Goal: Transaction & Acquisition: Purchase product/service

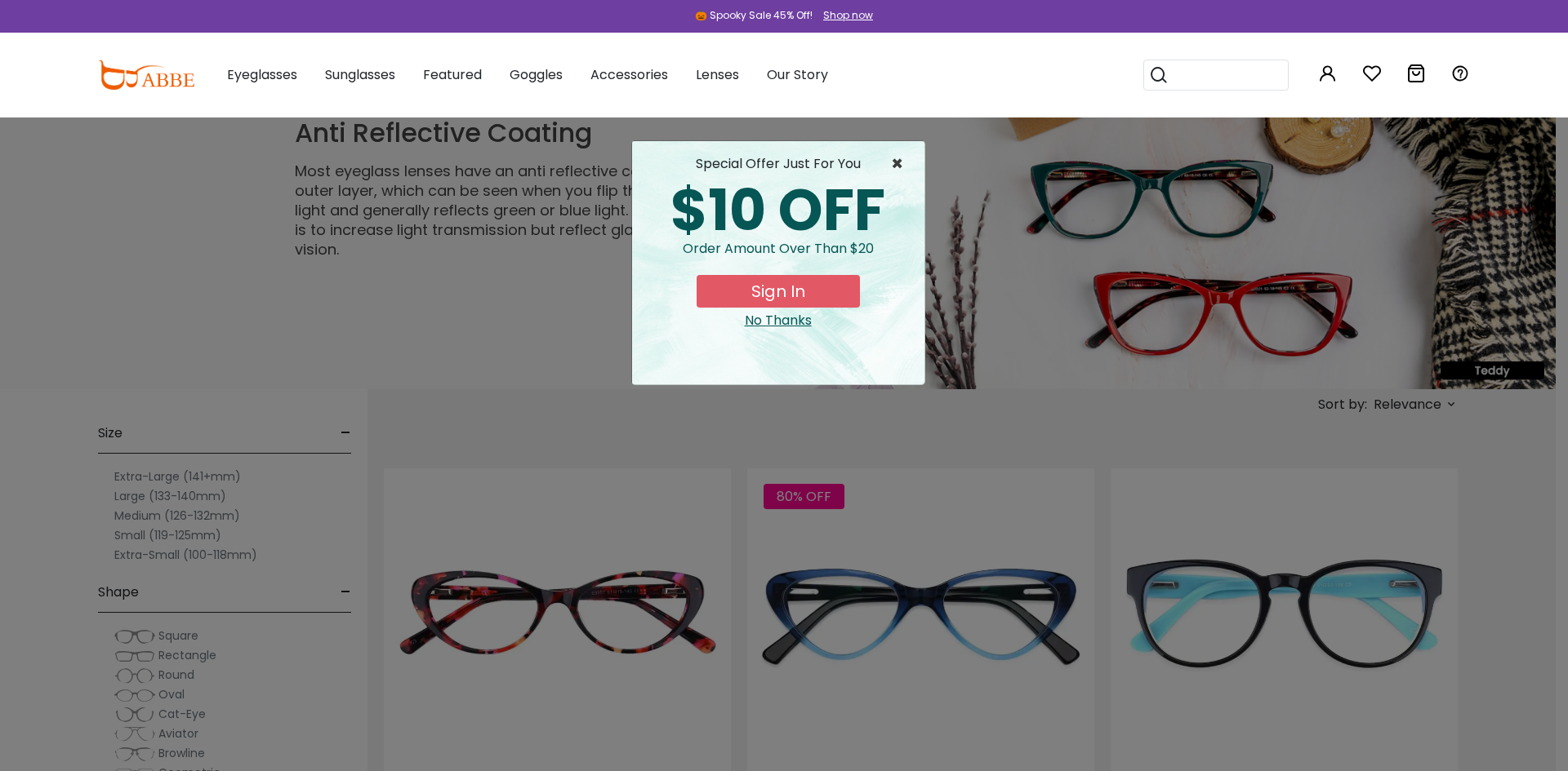
click at [898, 167] on span "×" at bounding box center [901, 164] width 21 height 20
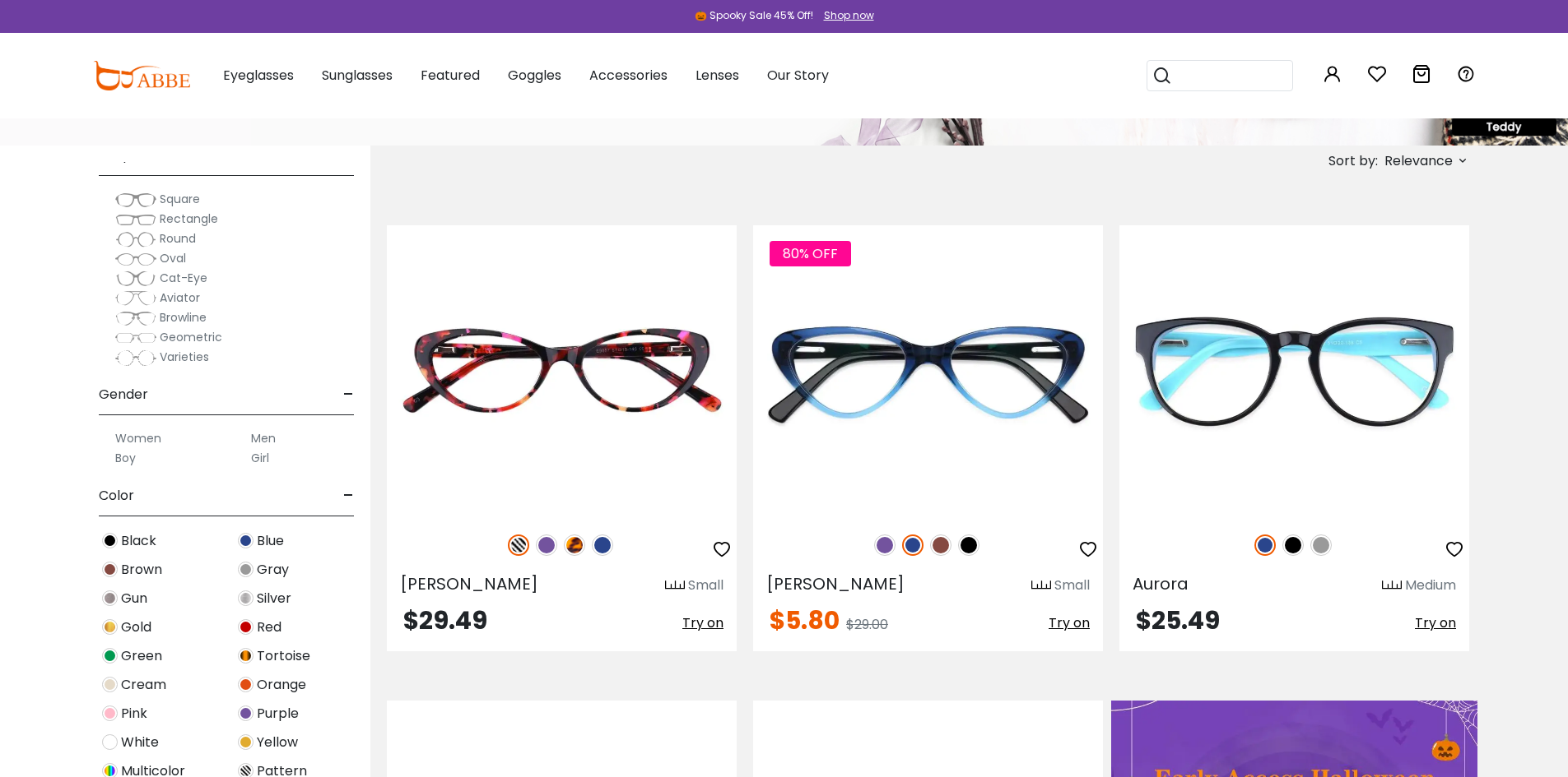
scroll to position [83, 0]
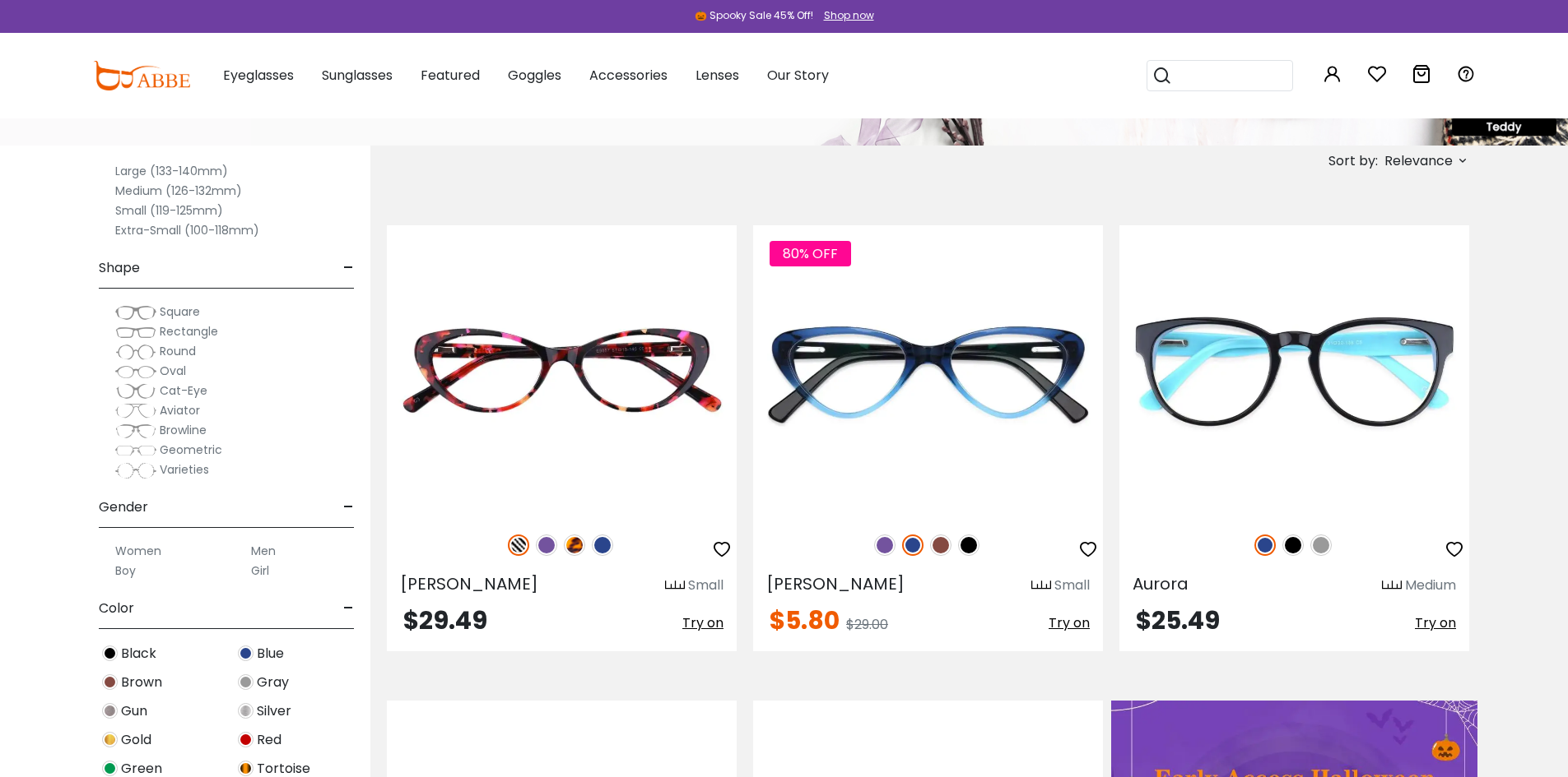
click at [206, 331] on span "Rectangle" at bounding box center [189, 331] width 59 height 16
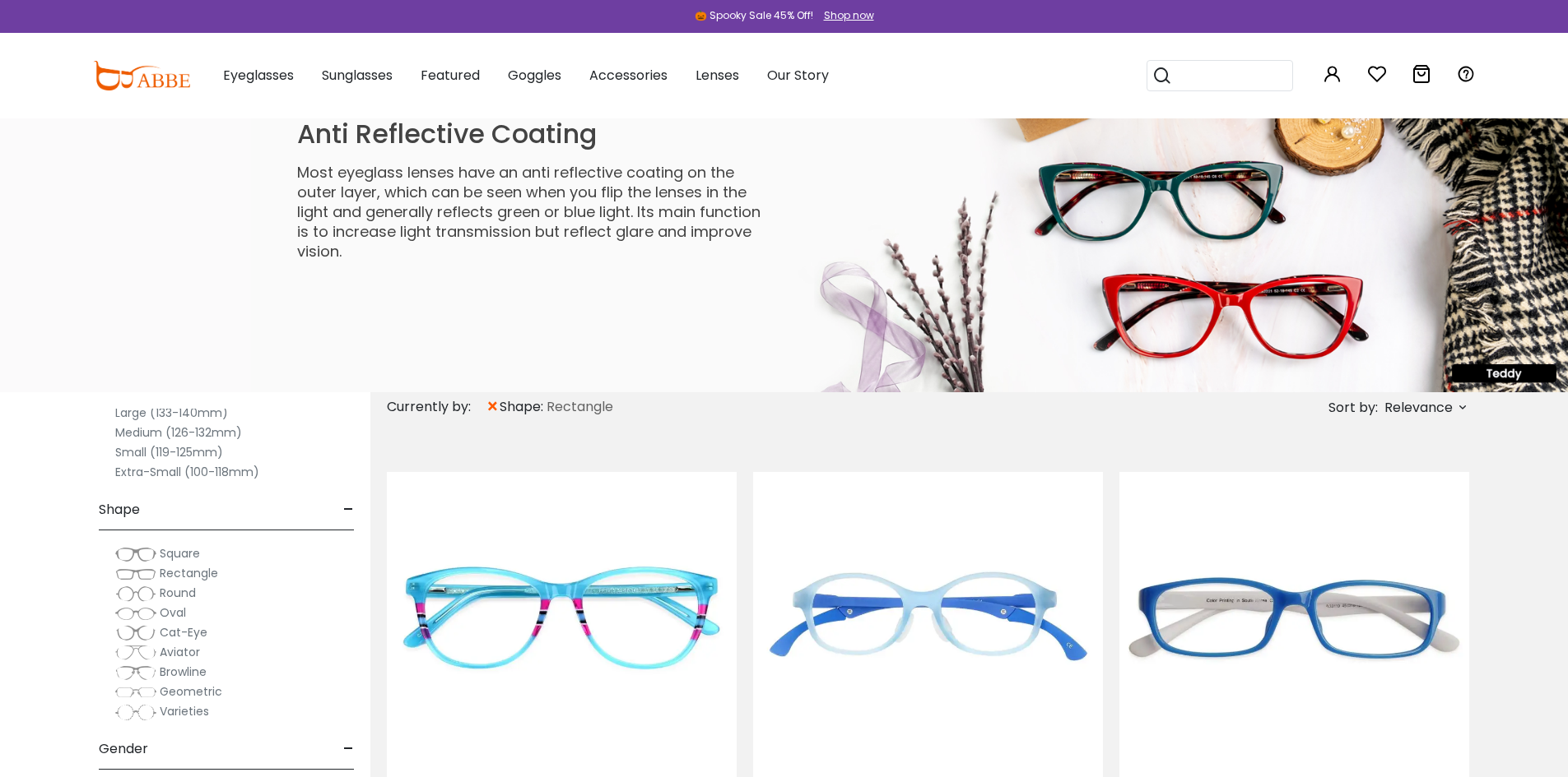
scroll to position [83, 0]
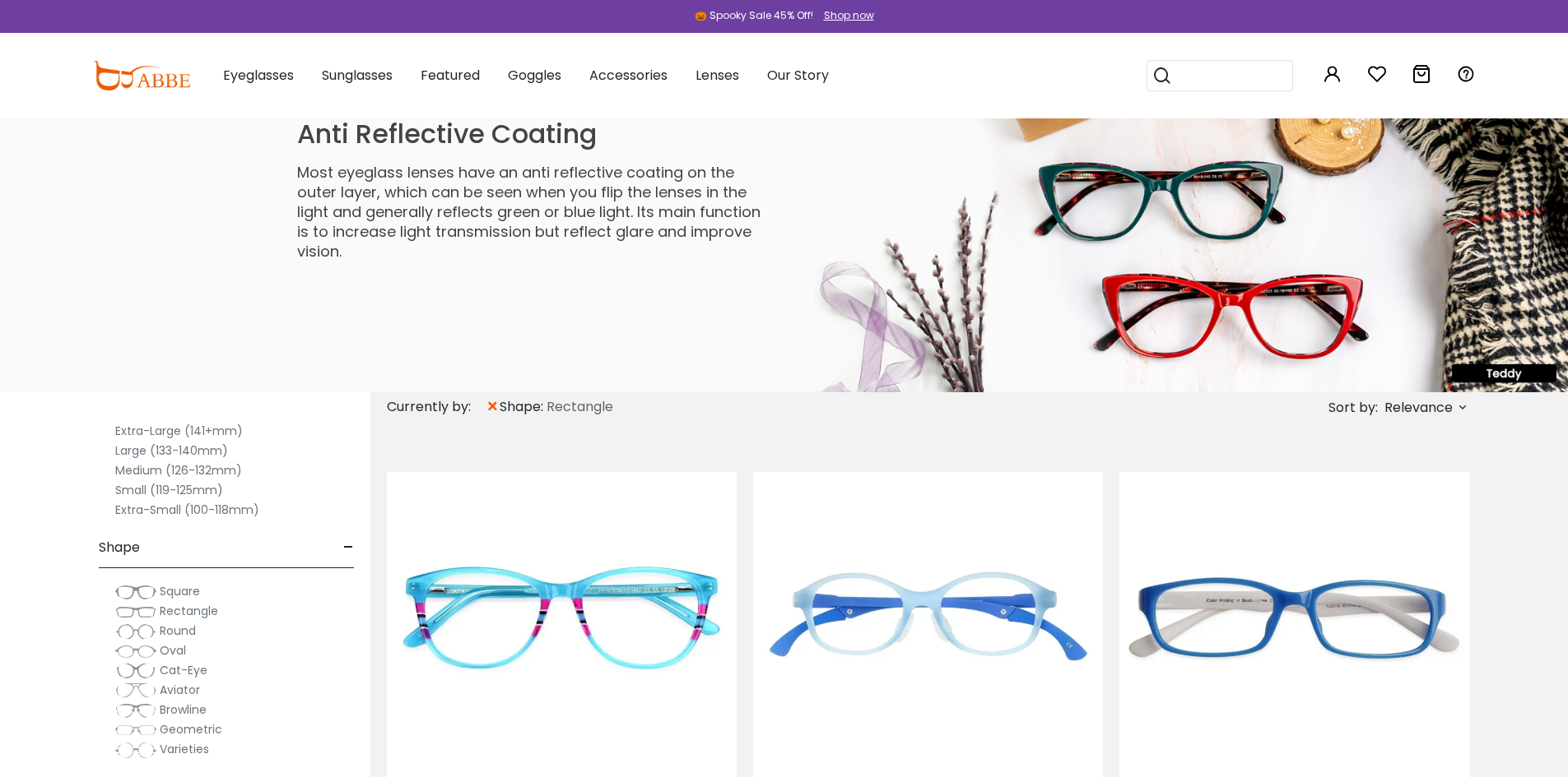
click at [138, 452] on label "Large (133-140mm)" at bounding box center [171, 451] width 113 height 20
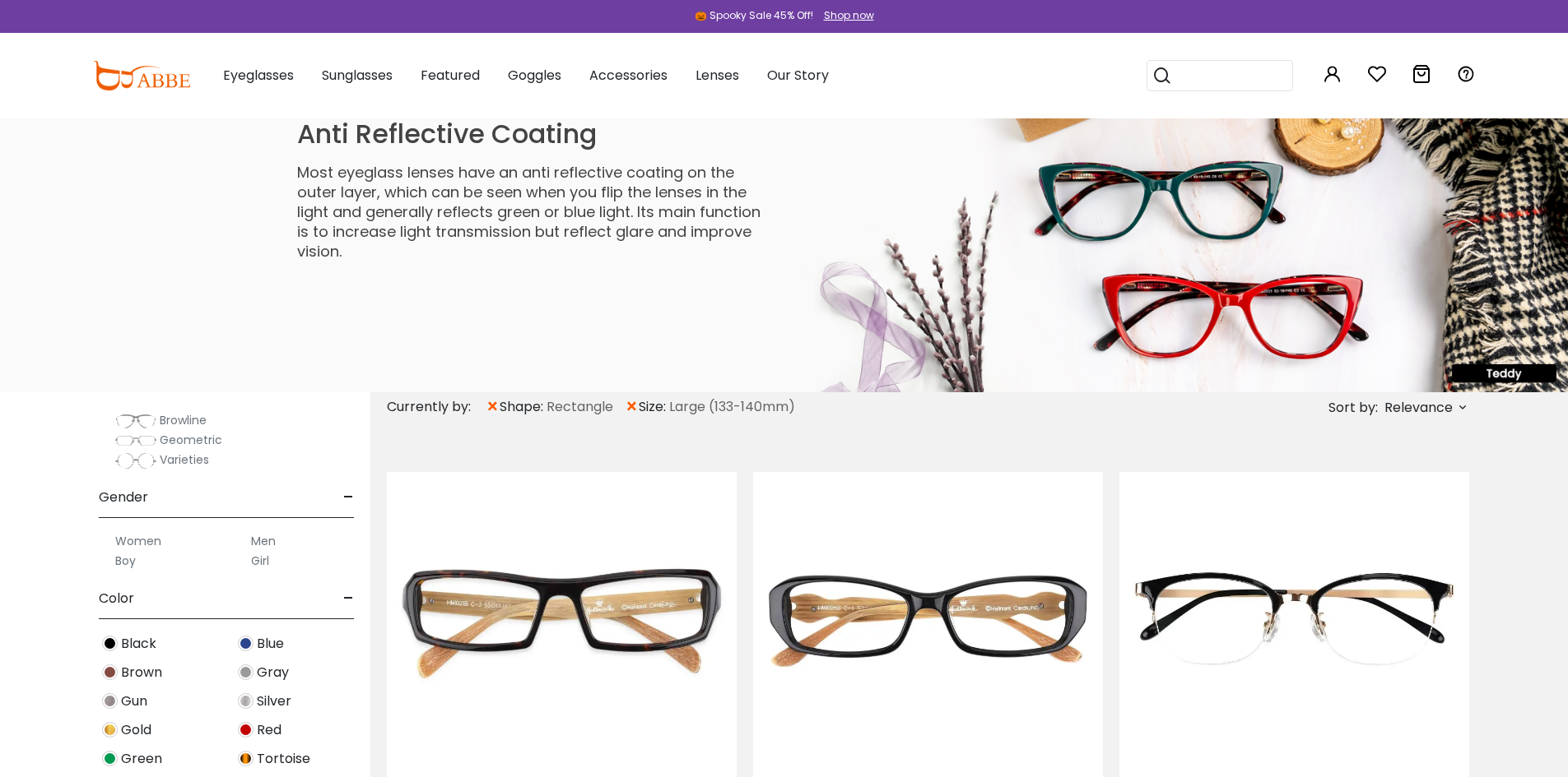
scroll to position [412, 0]
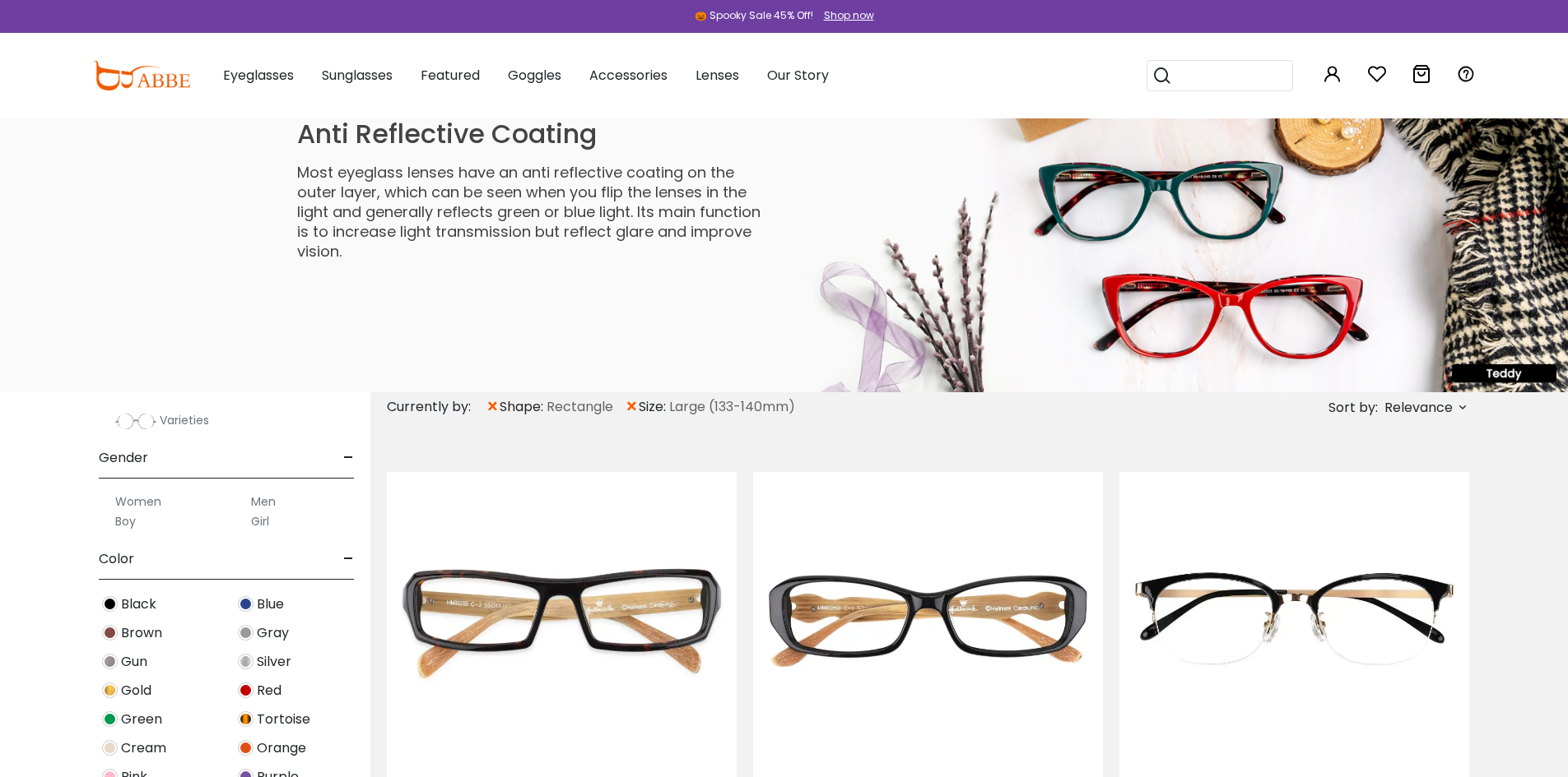
click at [263, 505] on label "Men" at bounding box center [263, 502] width 25 height 20
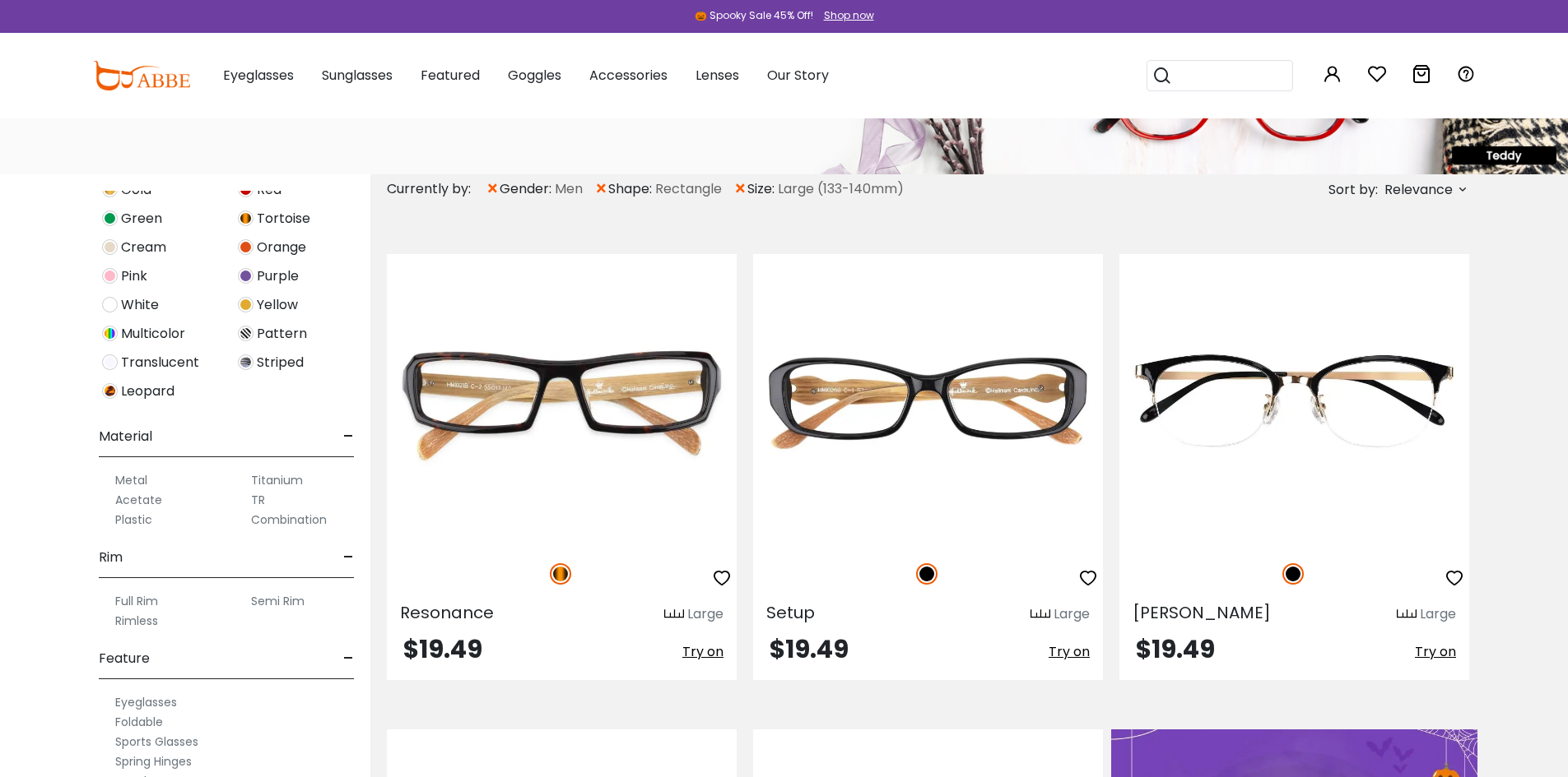
scroll to position [247, 0]
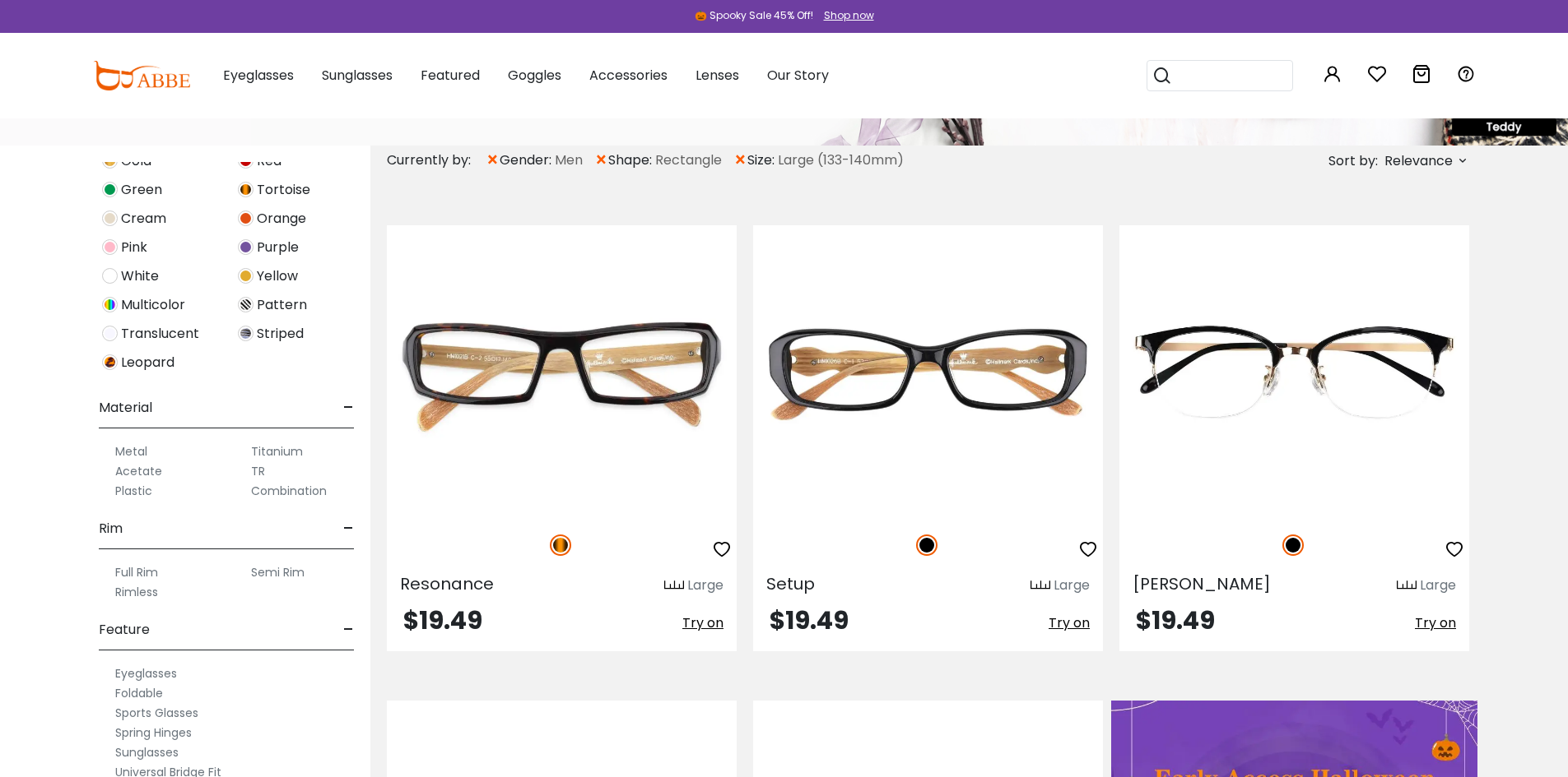
click at [277, 575] on label "Semi Rim" at bounding box center [277, 572] width 53 height 20
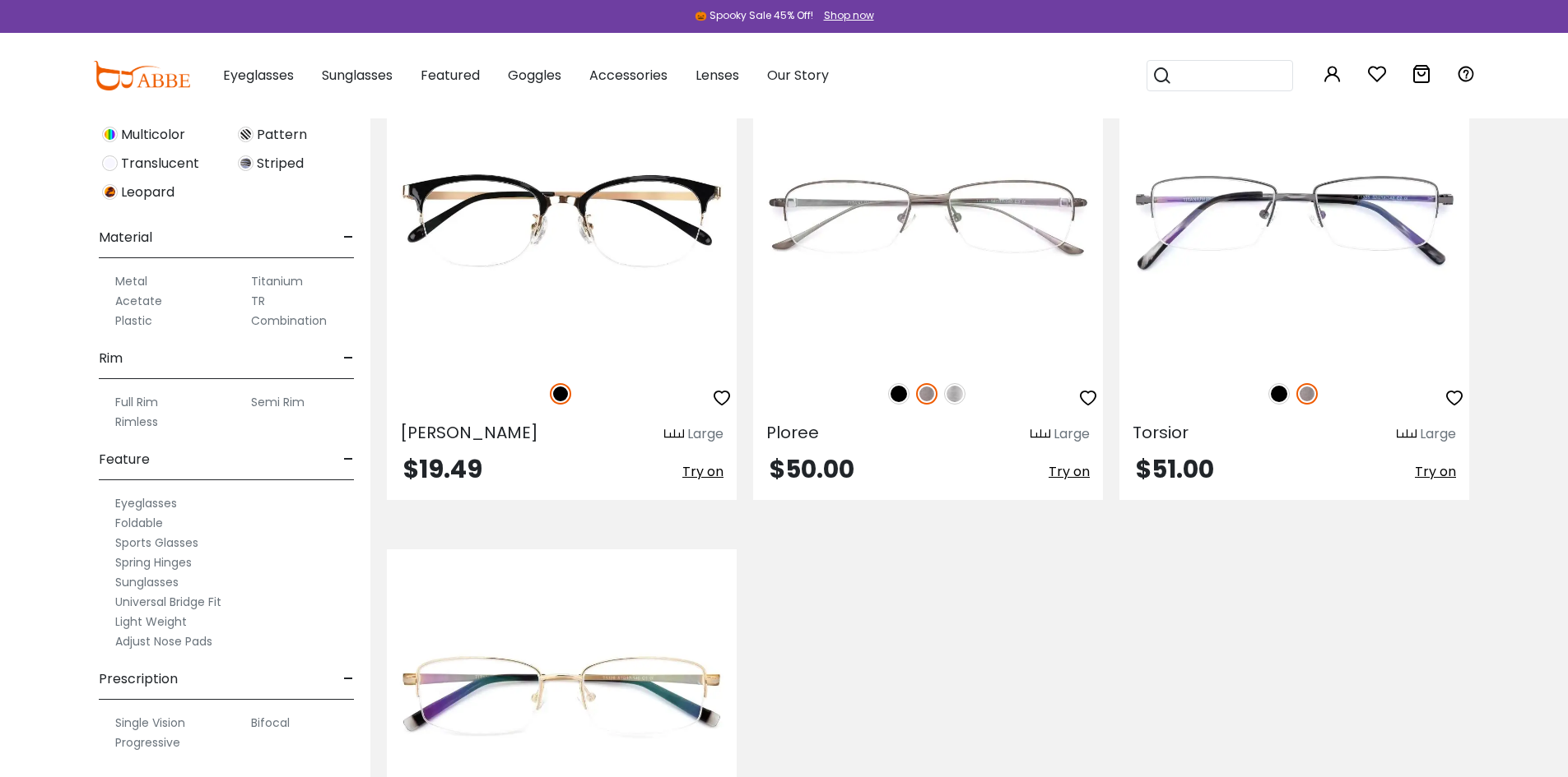
scroll to position [412, 0]
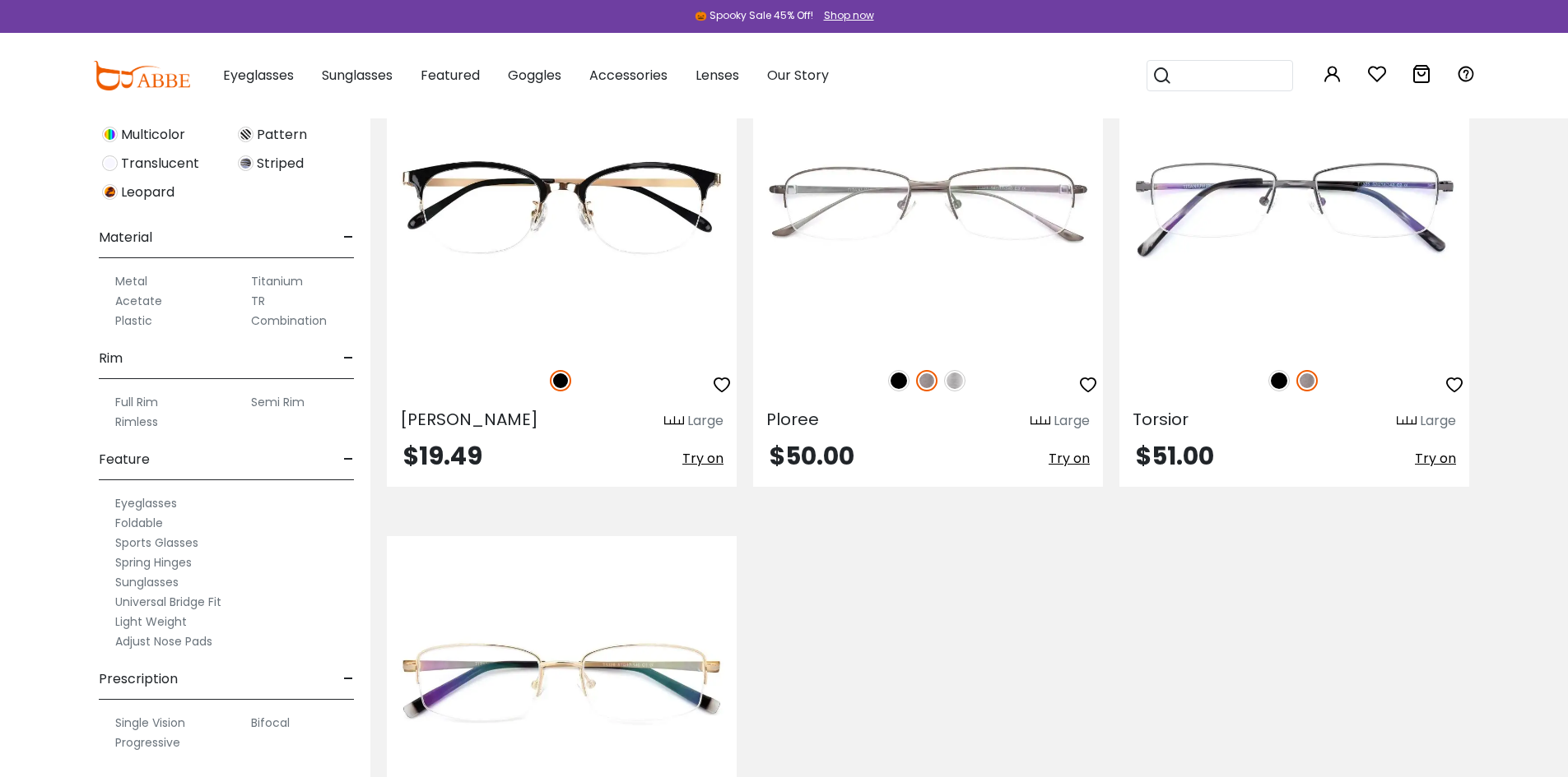
click at [192, 643] on label "Adjust Nose Pads" at bounding box center [163, 641] width 97 height 20
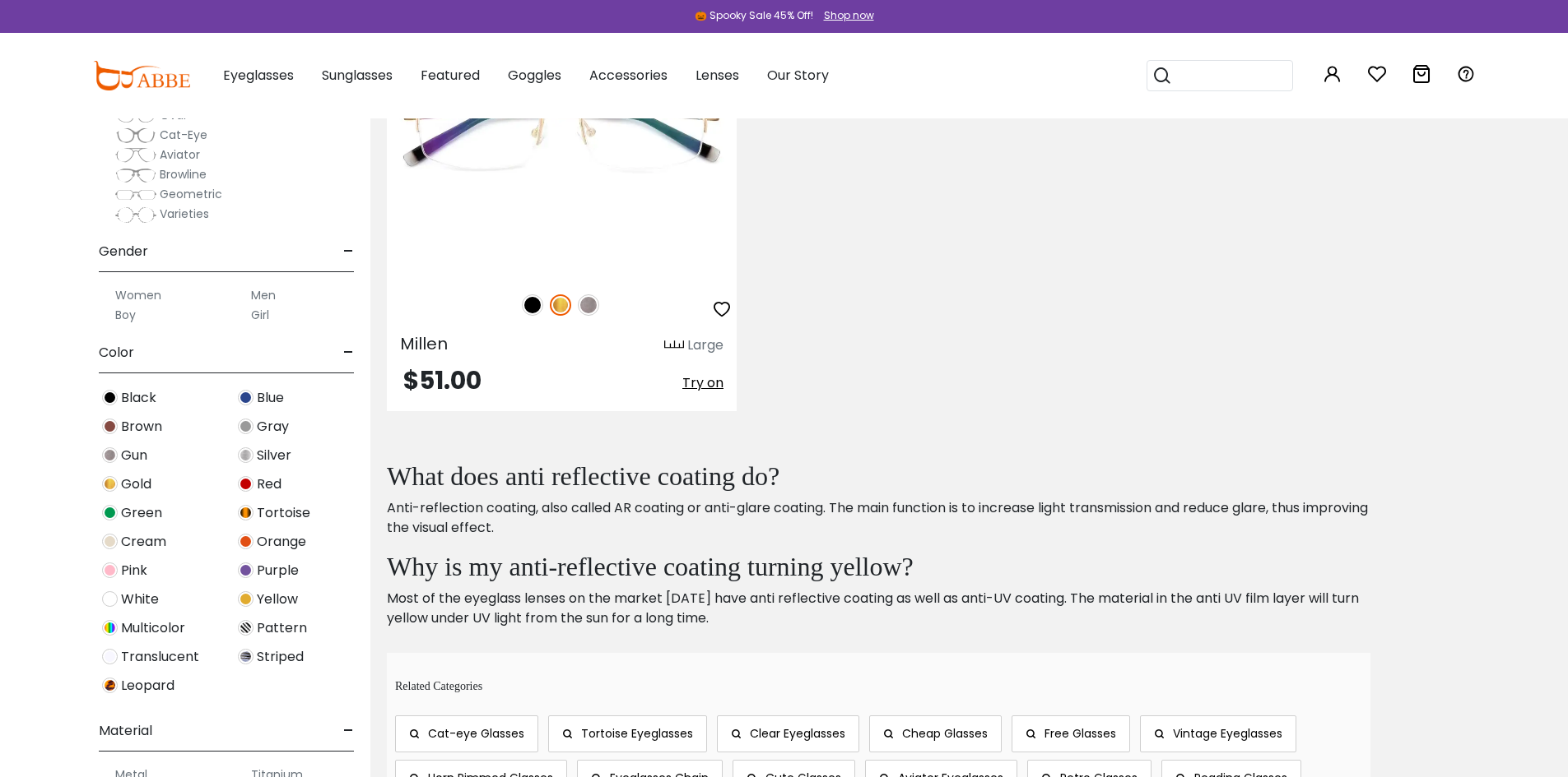
scroll to position [988, 0]
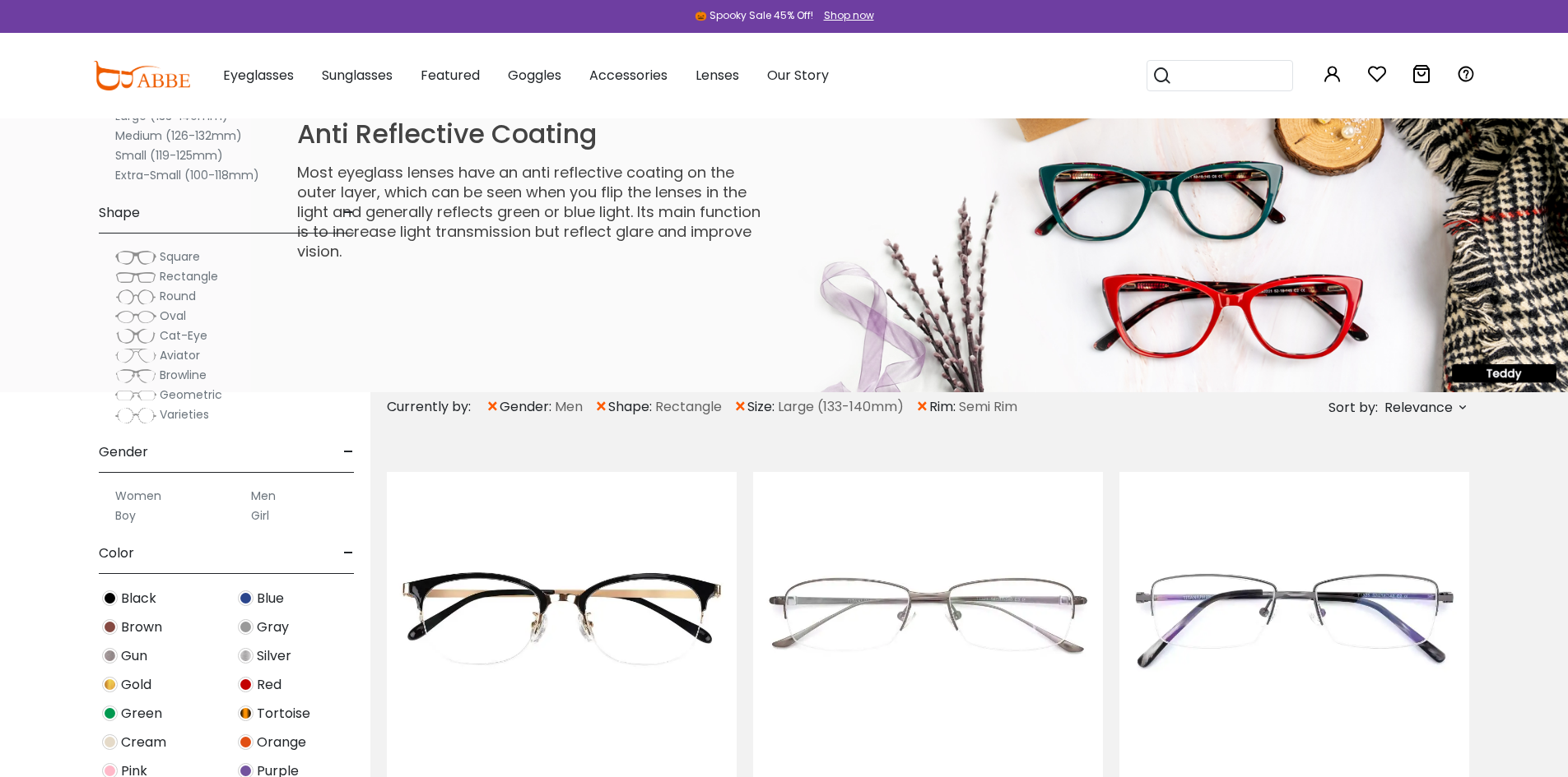
scroll to position [412, 0]
